Goal: Check status: Check status

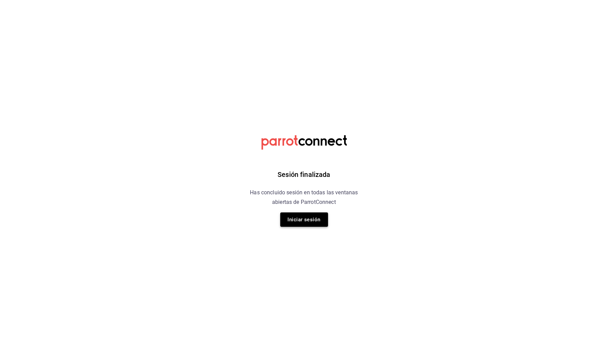
click at [303, 219] on button "Iniciar sesión" at bounding box center [304, 219] width 48 height 14
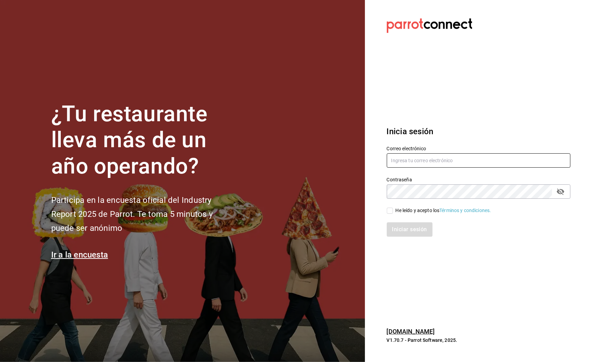
click at [417, 164] on input "text" at bounding box center [479, 160] width 184 height 14
type input "sara@cafe-b.com"
click at [393, 210] on span "He leído y acepto los Términos y condiciones." at bounding box center [442, 210] width 98 height 7
click at [393, 210] on input "He leído y acepto los Términos y condiciones." at bounding box center [390, 211] width 6 height 6
checkbox input "true"
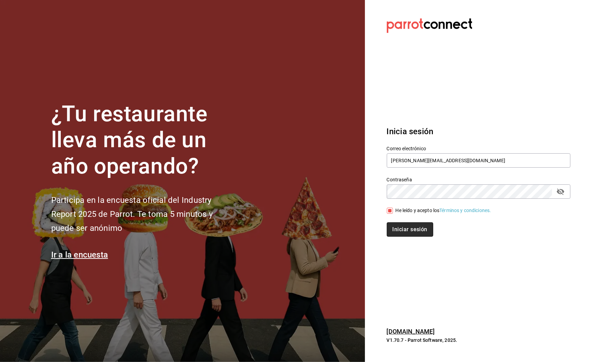
click at [398, 226] on button "Iniciar sesión" at bounding box center [410, 229] width 46 height 14
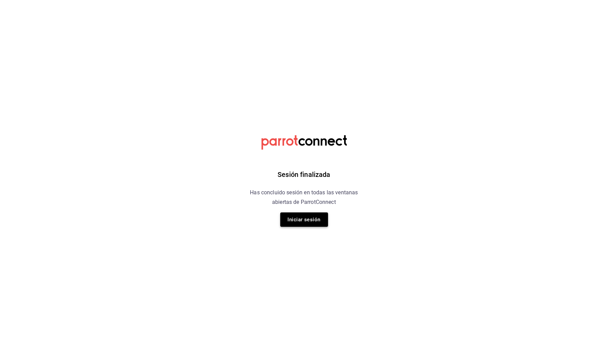
click at [308, 220] on button "Iniciar sesión" at bounding box center [304, 219] width 48 height 14
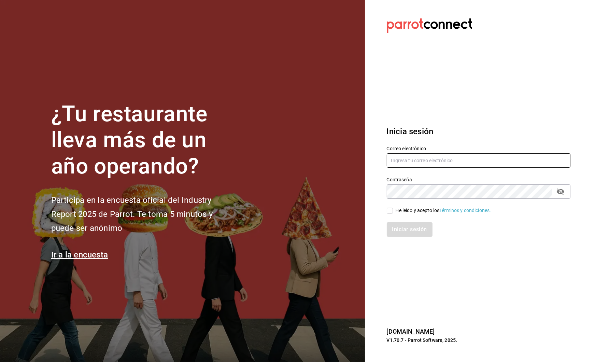
click at [409, 155] on input "text" at bounding box center [479, 160] width 184 height 14
type input "sara@cafe-b.com"
click at [390, 213] on input "He leído y acepto los Términos y condiciones." at bounding box center [390, 211] width 6 height 6
checkbox input "true"
click at [395, 240] on div "Inicia sesión Correo electrónico sara@cafe-b.com Contraseña Contraseña He leído…" at bounding box center [479, 181] width 184 height 128
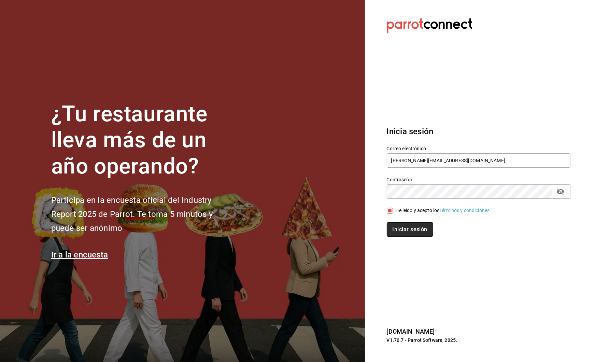
click at [403, 226] on button "Iniciar sesión" at bounding box center [410, 229] width 46 height 14
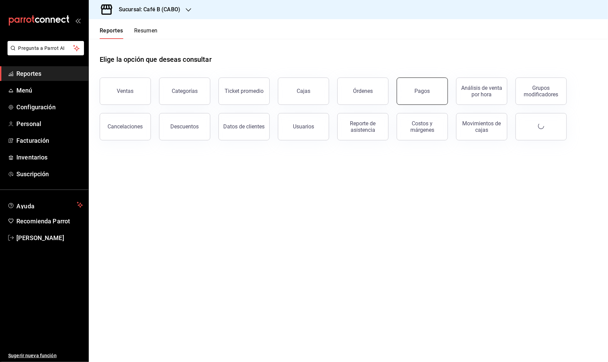
click at [419, 94] on button "Pagos" at bounding box center [422, 91] width 51 height 27
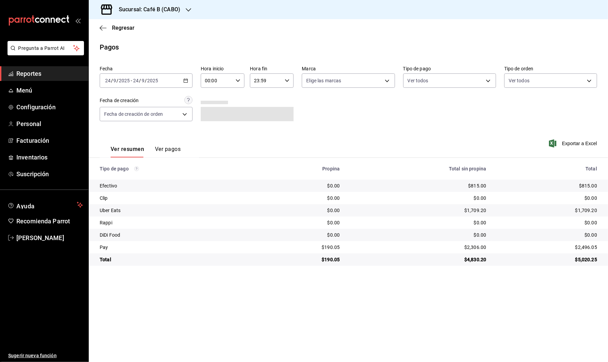
click at [188, 81] on div "2025-09-24 24 / 9 / 2025 - 2025-09-24 24 / 9 / 2025" at bounding box center [146, 80] width 93 height 14
click at [147, 178] on span "Rango de fechas" at bounding box center [132, 177] width 53 height 7
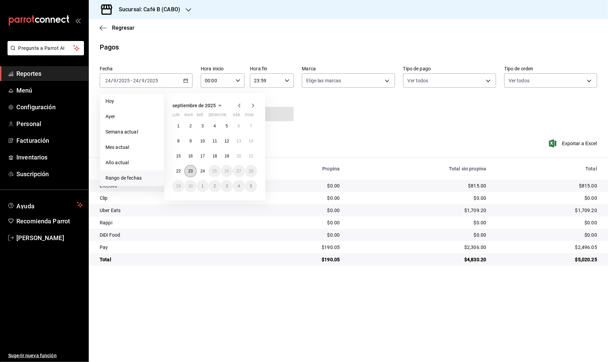
click at [194, 172] on button "23" at bounding box center [190, 171] width 12 height 12
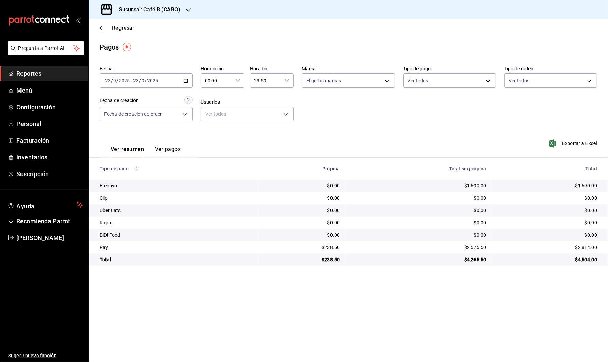
click at [185, 78] on icon "button" at bounding box center [185, 80] width 5 height 5
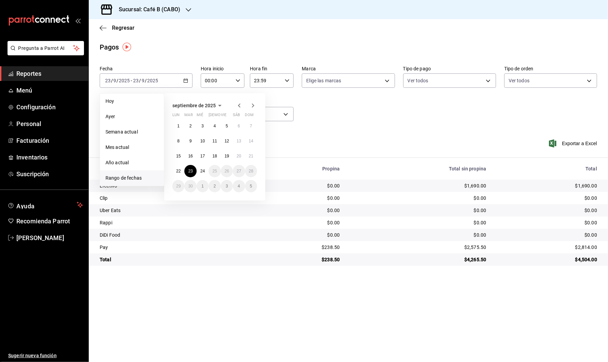
click at [199, 58] on main "Regresar Pagos Fecha 2025-09-23 23 / 9 / 2025 - 2025-09-23 23 / 9 / 2025 Hoy Ay…" at bounding box center [348, 190] width 519 height 343
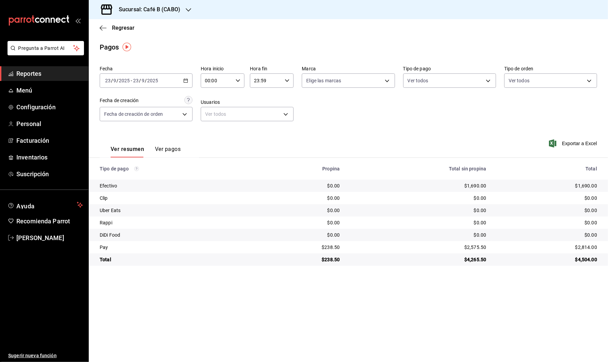
click at [178, 8] on h3 "Sucursal: Café B (CABO)" at bounding box center [146, 9] width 67 height 8
click at [167, 43] on div "Café B (CDMX)" at bounding box center [140, 44] width 92 height 7
